Goal: Transaction & Acquisition: Purchase product/service

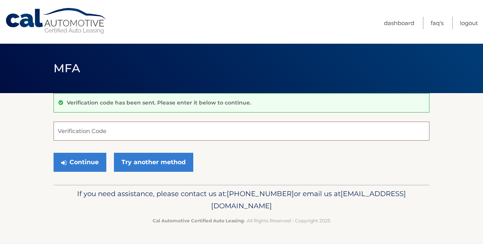
click at [102, 131] on input "Verification Code" at bounding box center [241, 130] width 376 height 19
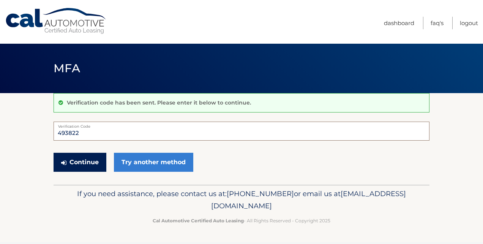
type input "493822"
click at [93, 158] on button "Continue" at bounding box center [79, 162] width 53 height 19
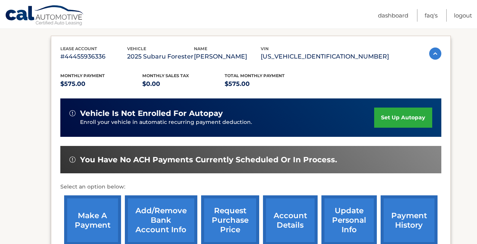
scroll to position [152, 0]
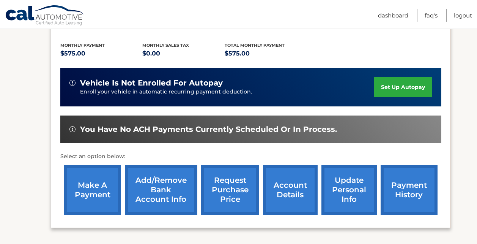
click at [94, 193] on link "make a payment" at bounding box center [92, 190] width 57 height 50
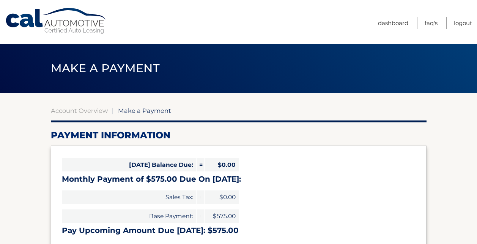
select select "MjA1NDc5M2YtMTUzMC00ZTkzLWE0ZGEtNTkxNWE2MDgyZDY1"
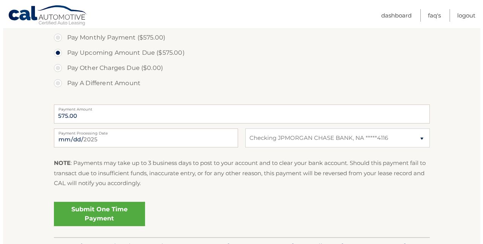
scroll to position [266, 0]
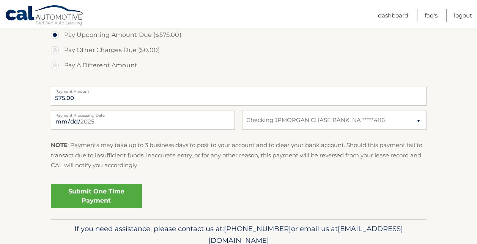
click at [137, 204] on link "Submit One Time Payment" at bounding box center [96, 196] width 91 height 24
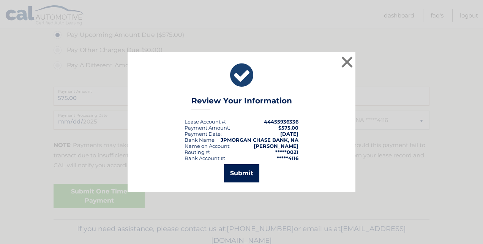
click at [237, 171] on button "Submit" at bounding box center [241, 173] width 35 height 18
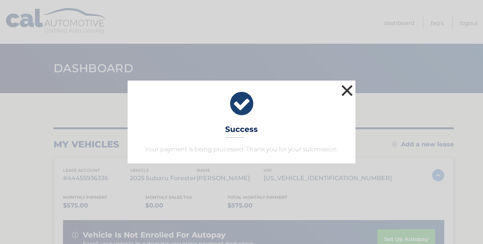
click at [352, 90] on button "×" at bounding box center [346, 90] width 15 height 15
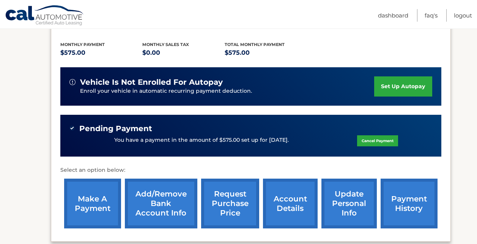
scroll to position [152, 0]
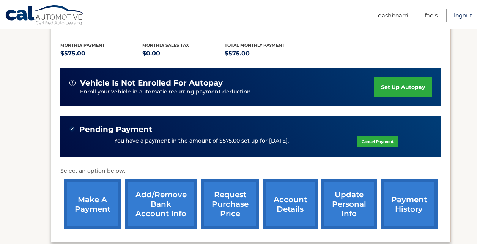
click at [460, 17] on link "Logout" at bounding box center [463, 15] width 18 height 13
